Goal: Check status: Check status

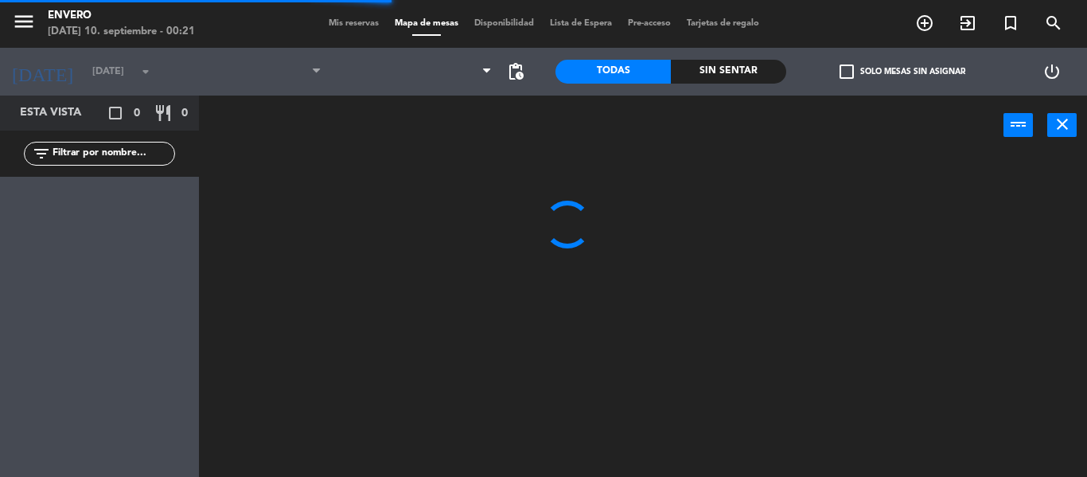
type input "[DATE]"
click at [352, 25] on span "Mis reservas" at bounding box center [354, 23] width 66 height 9
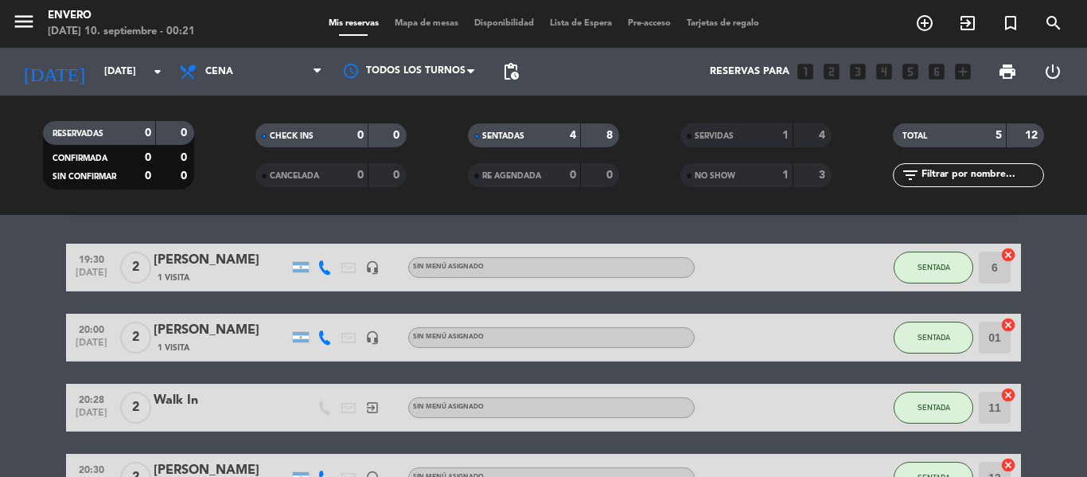
scroll to position [80, 0]
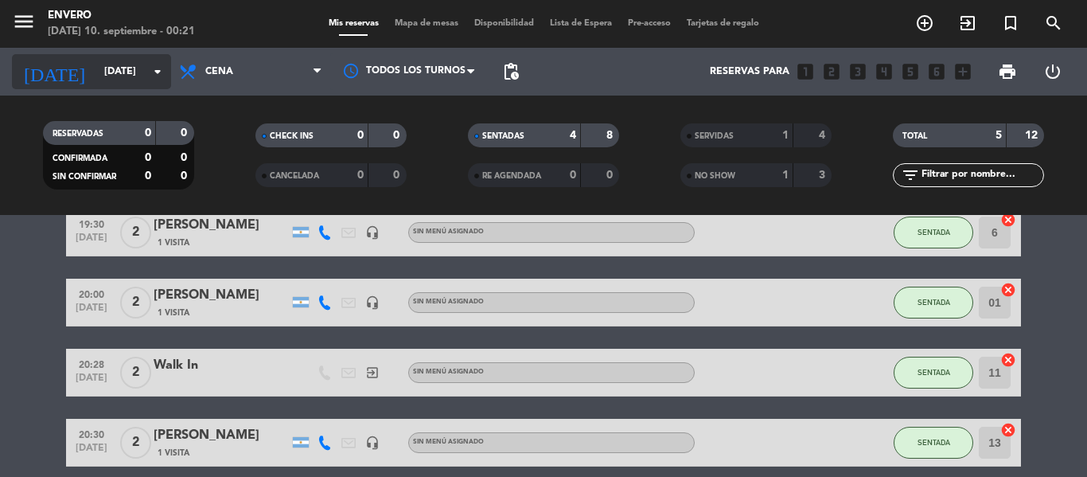
click at [96, 74] on input "[DATE]" at bounding box center [163, 71] width 134 height 27
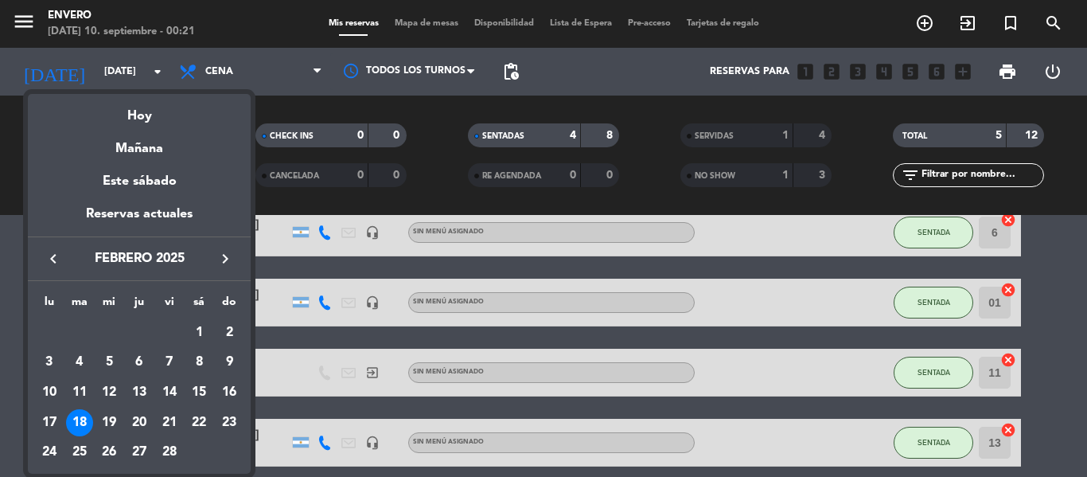
click at [96, 74] on div at bounding box center [543, 238] width 1087 height 477
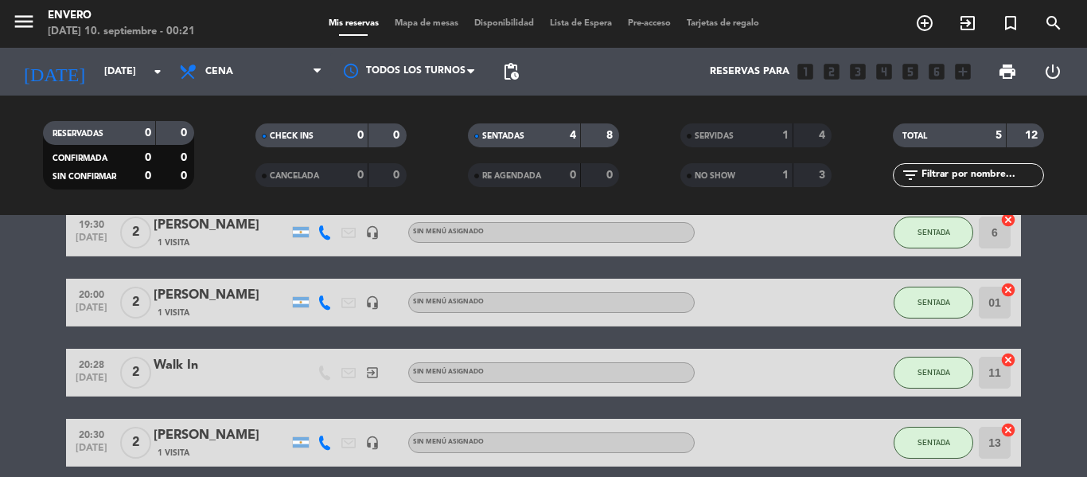
click at [812, 130] on div "4" at bounding box center [812, 136] width 30 height 18
click at [1022, 137] on div "12" at bounding box center [1025, 136] width 30 height 18
click at [571, 185] on div "RE AGENDADA 0 0" at bounding box center [543, 175] width 151 height 24
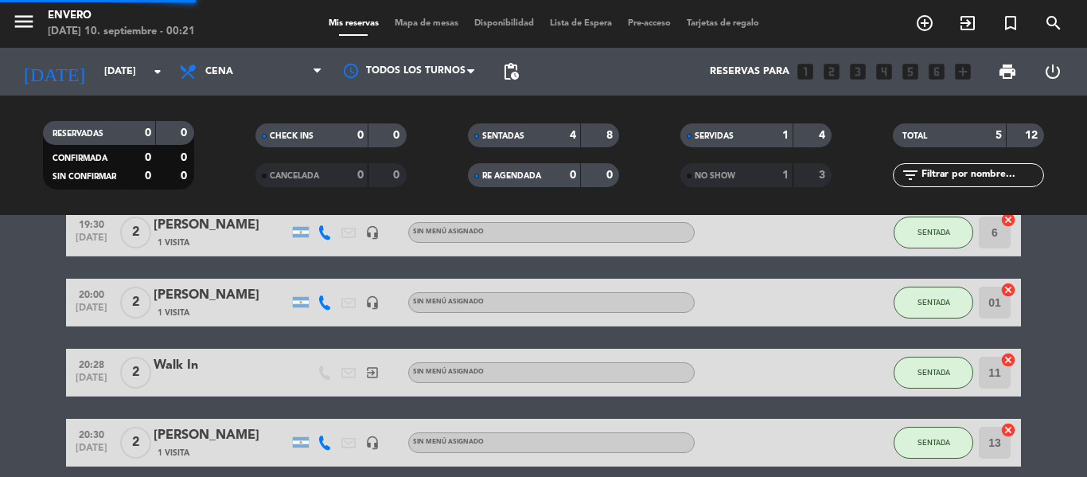
click at [816, 184] on div "3" at bounding box center [812, 175] width 30 height 18
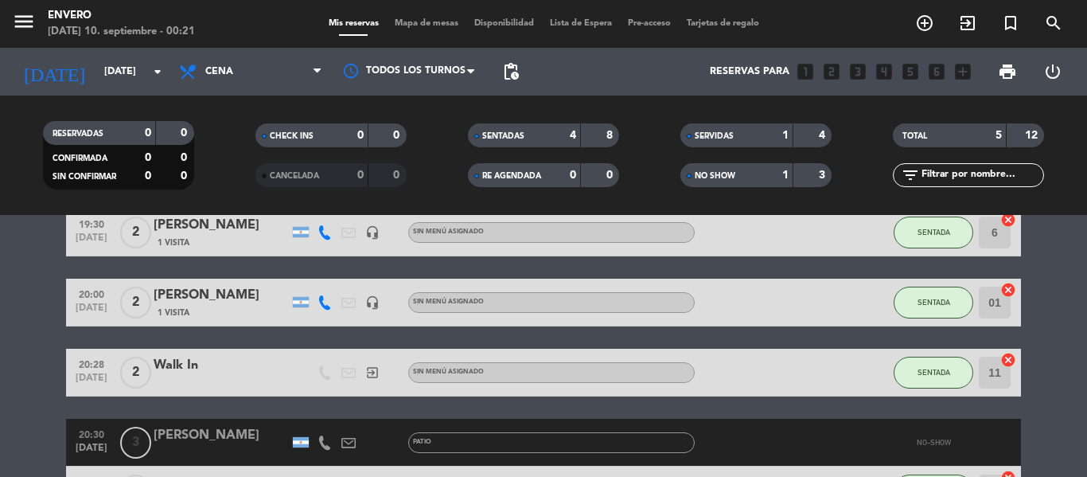
click at [722, 172] on span "NO SHOW" at bounding box center [715, 176] width 41 height 8
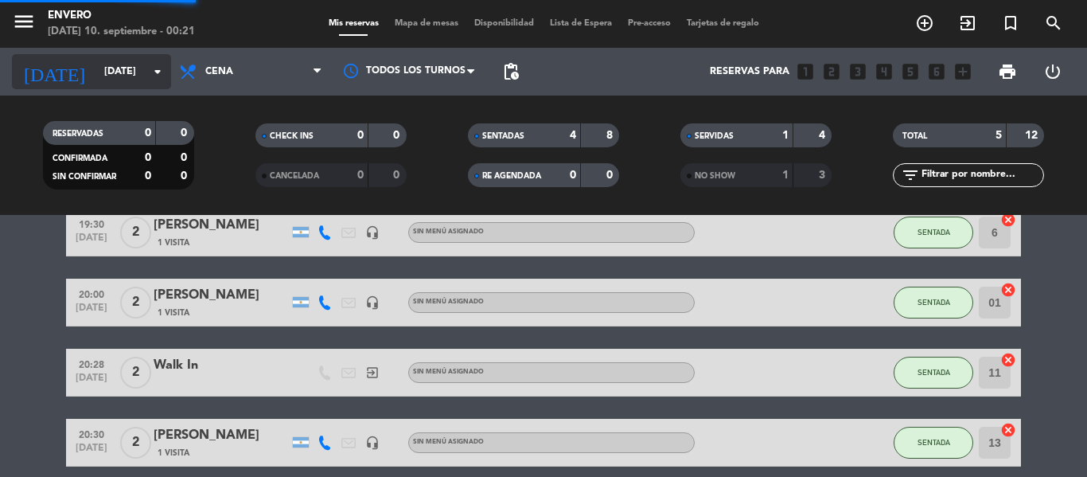
click at [99, 72] on input "[DATE]" at bounding box center [163, 71] width 134 height 27
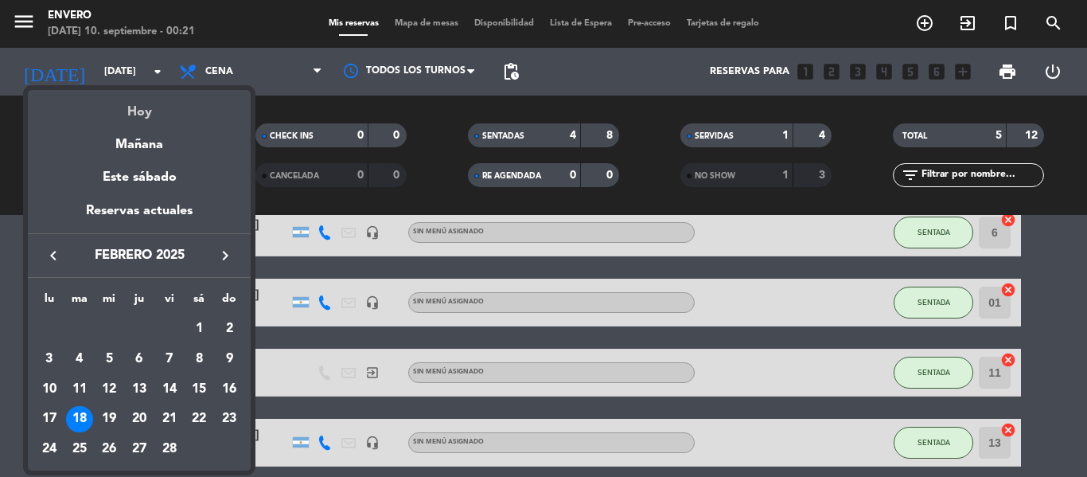
click at [139, 115] on div "Hoy" at bounding box center [139, 106] width 223 height 33
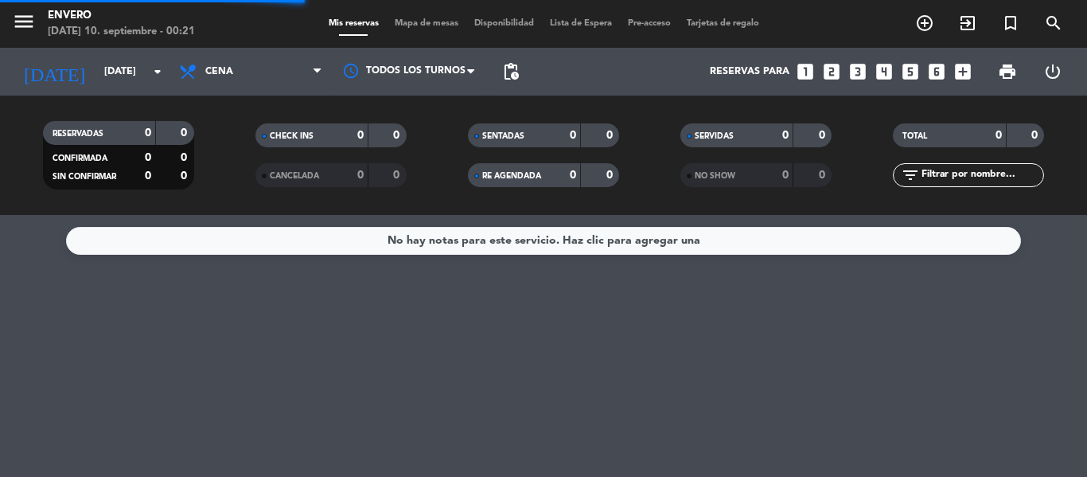
scroll to position [0, 0]
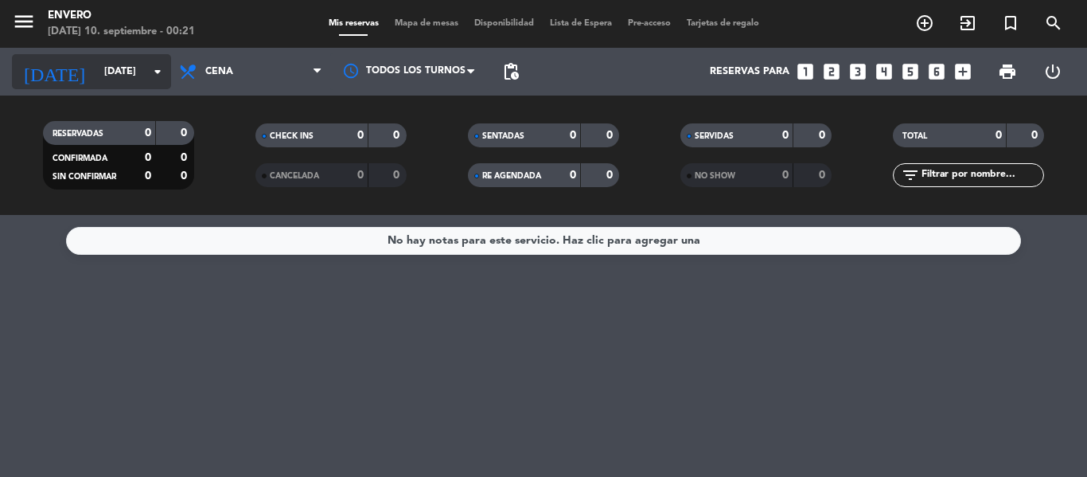
click at [132, 65] on input "[DATE]" at bounding box center [163, 71] width 134 height 27
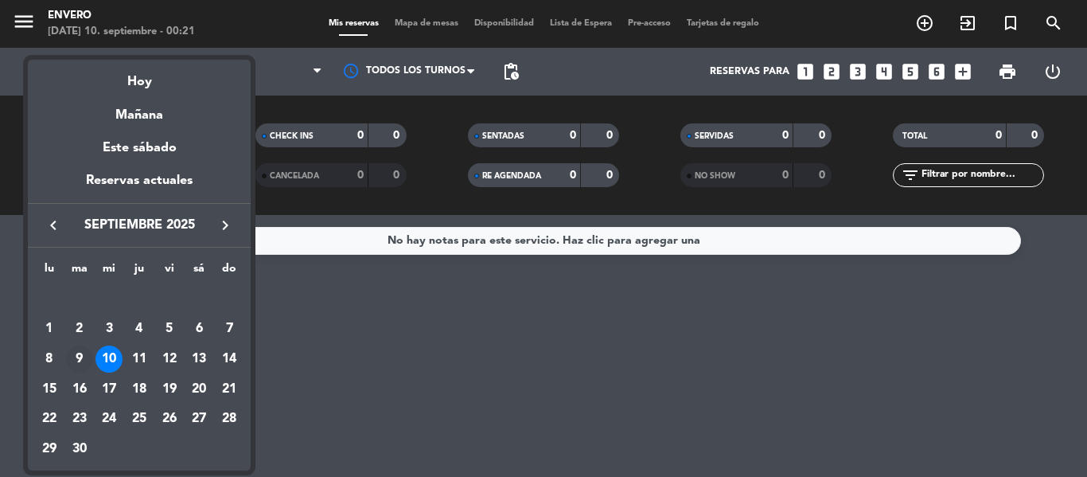
click at [89, 352] on div "9" at bounding box center [79, 358] width 27 height 27
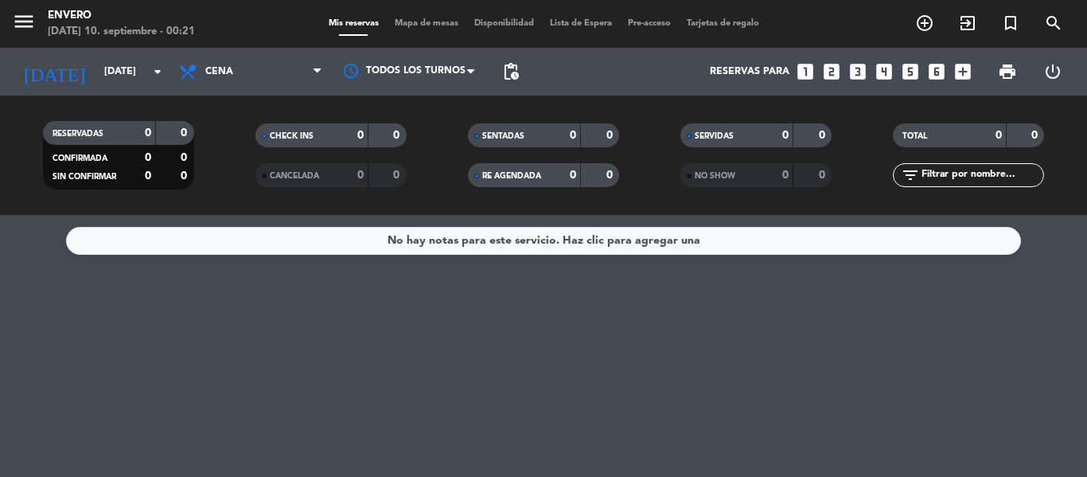
type input "[DATE]"
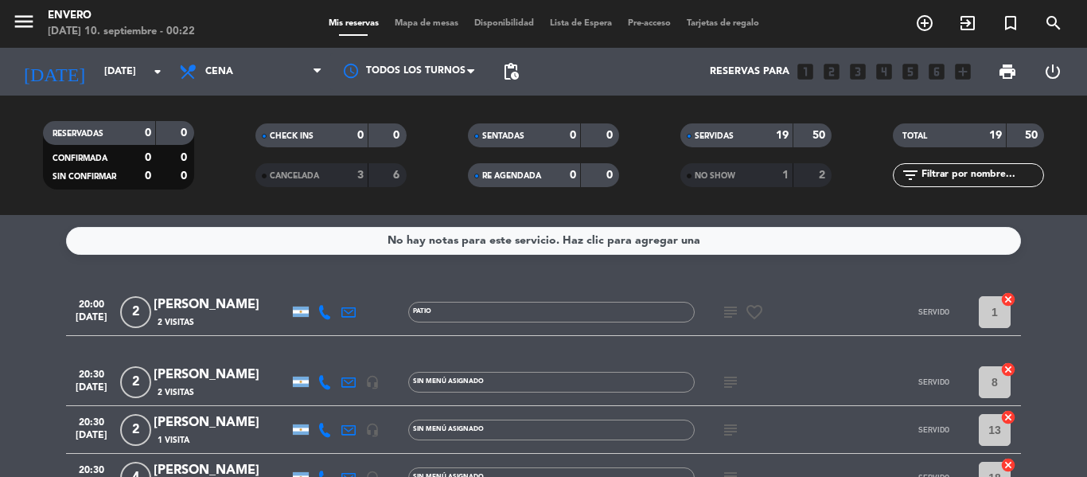
click at [742, 129] on div "SERVIDAS" at bounding box center [720, 136] width 73 height 18
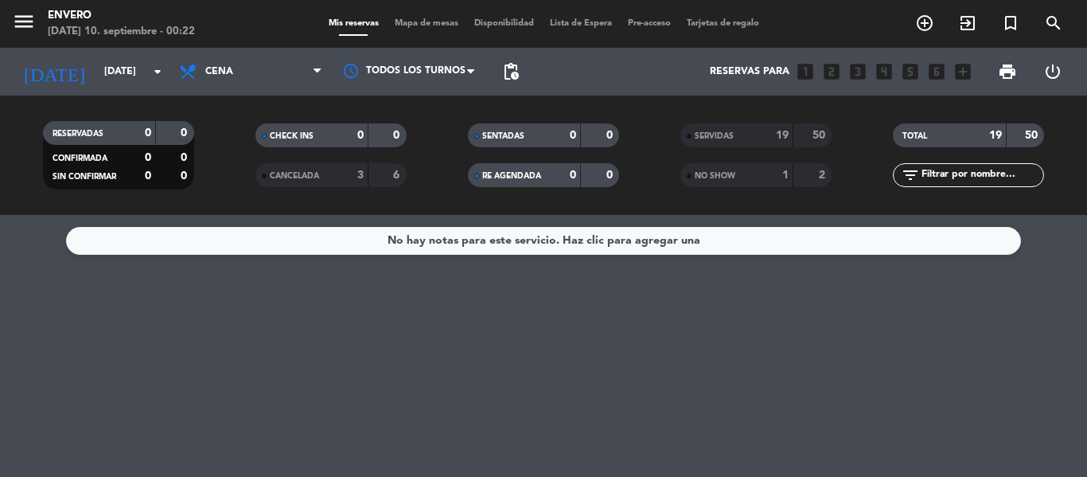
click at [722, 138] on span "SERVIDAS" at bounding box center [714, 136] width 39 height 8
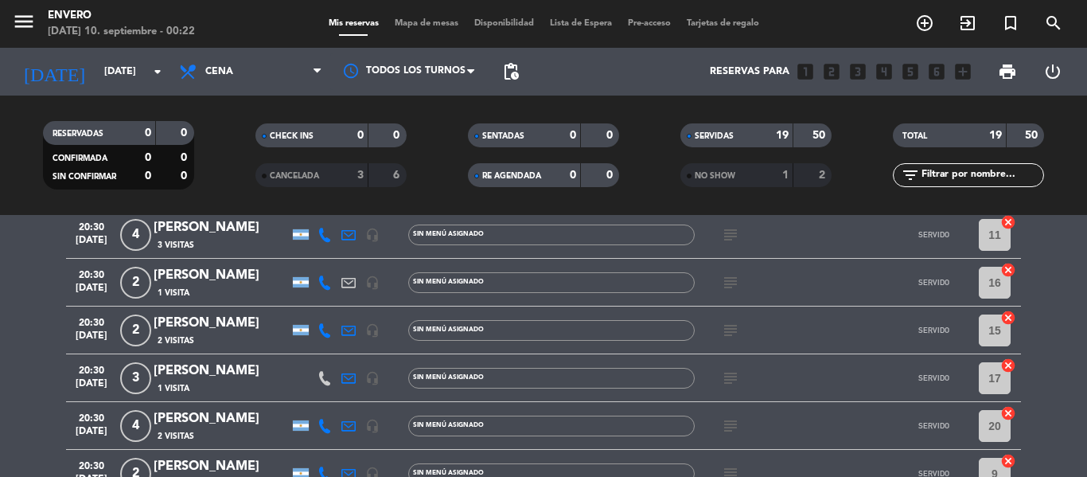
scroll to position [454, 0]
